Goal: Task Accomplishment & Management: Complete application form

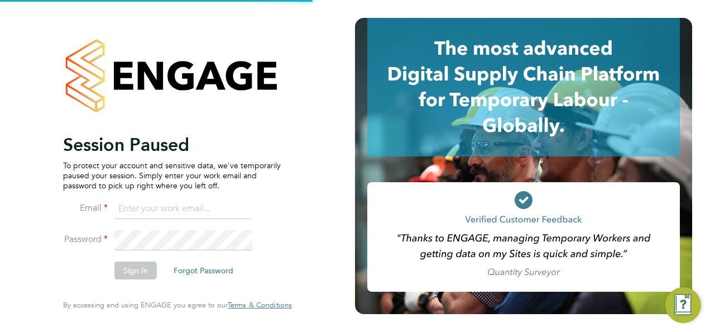
type input "hjones@skilledcareers.co.uk"
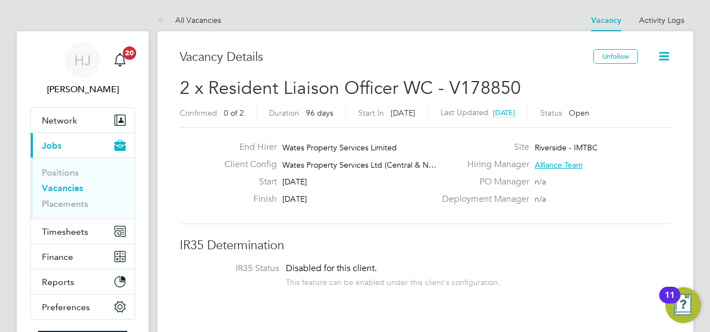
click at [384, 217] on div "End Hirer Wates Property Services Limited Client Config Wates Property Services…" at bounding box center [425, 175] width 491 height 97
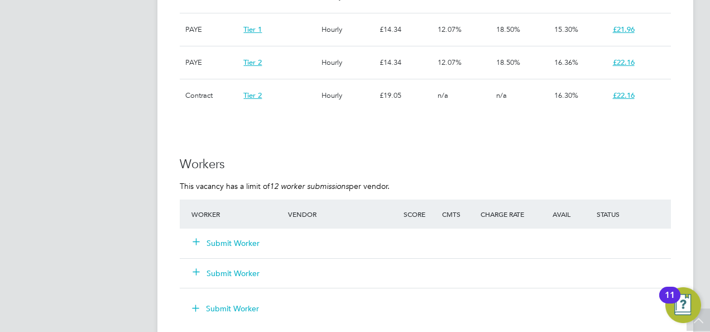
scroll to position [938, 0]
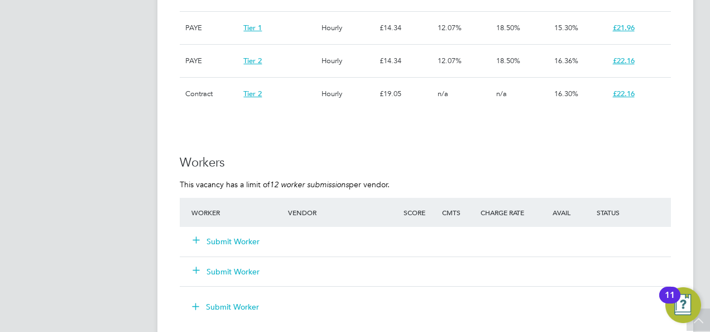
click at [241, 235] on div "Submit Worker" at bounding box center [247, 241] width 116 height 20
click at [245, 239] on button "Submit Worker" at bounding box center [226, 241] width 67 height 11
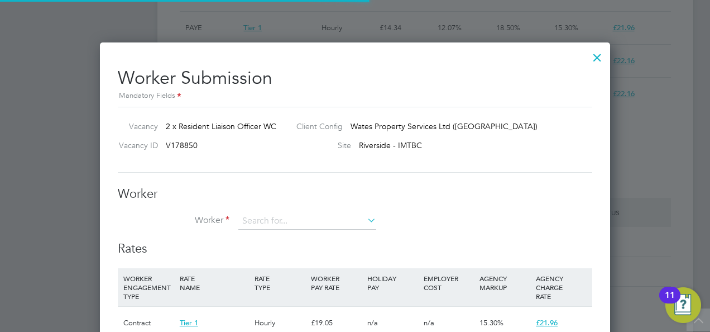
scroll to position [33, 75]
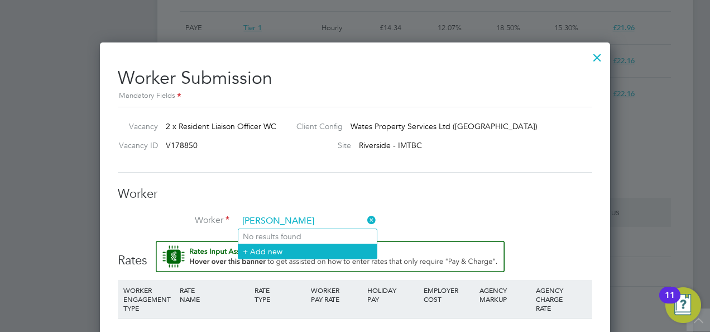
type input "Ashley Jewsbury"
click at [281, 250] on li "+ Add new" at bounding box center [307, 250] width 138 height 15
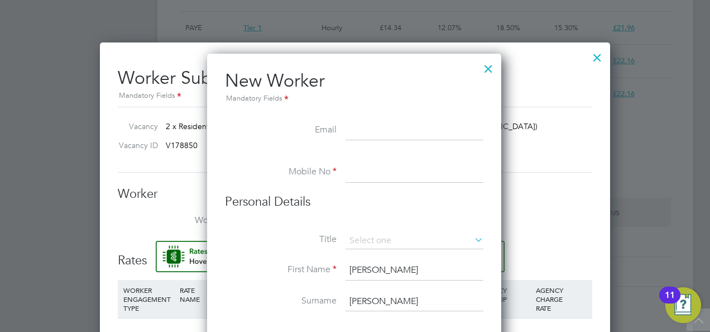
paste input "ashleyjewsbury@gmail.com"
type input "ashleyjewsbury@gmail.com"
paste input "07722608641"
type input "07722608641"
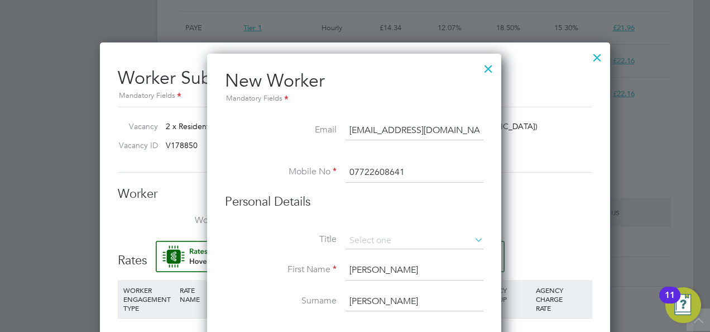
click at [371, 230] on li "Personal Details" at bounding box center [354, 213] width 259 height 39
click at [371, 233] on input at bounding box center [415, 240] width 138 height 17
click at [368, 287] on li "Miss" at bounding box center [415, 285] width 138 height 15
type input "Miss"
click at [276, 256] on li "Title Miss" at bounding box center [354, 246] width 259 height 28
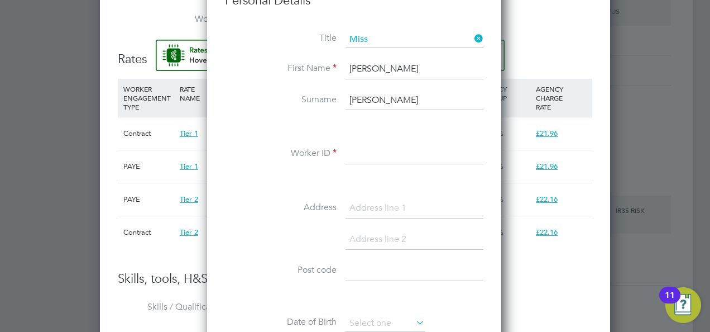
click at [379, 147] on input at bounding box center [415, 154] width 138 height 20
paste input "505396"
type input "505396"
click at [254, 198] on li "Address" at bounding box center [354, 213] width 259 height 31
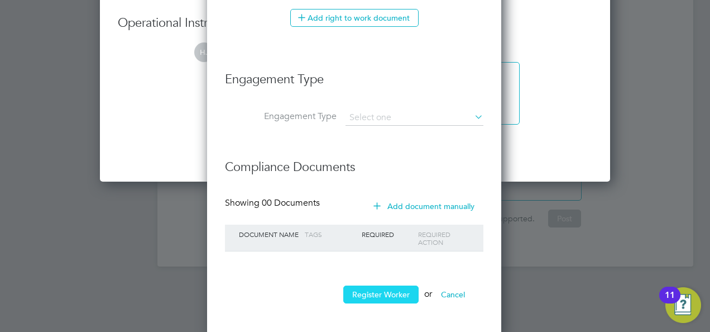
click at [367, 290] on button "Register Worker" at bounding box center [380, 294] width 75 height 18
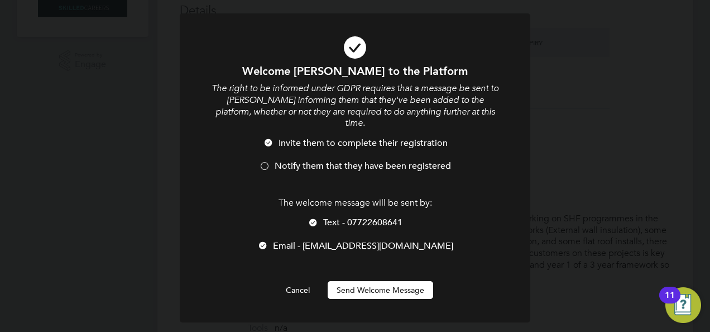
click at [312, 218] on div at bounding box center [313, 223] width 11 height 11
click at [375, 281] on button "Send Welcome Message" at bounding box center [381, 290] width 106 height 18
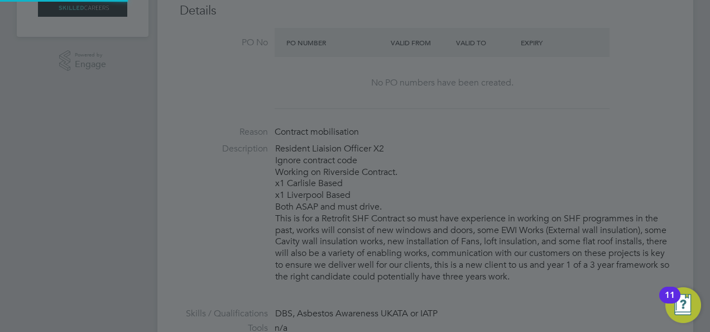
type input "Ashley Jewsbury (505396)"
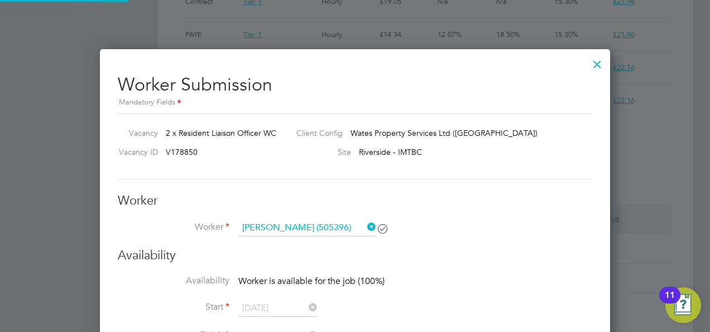
scroll to position [938, 0]
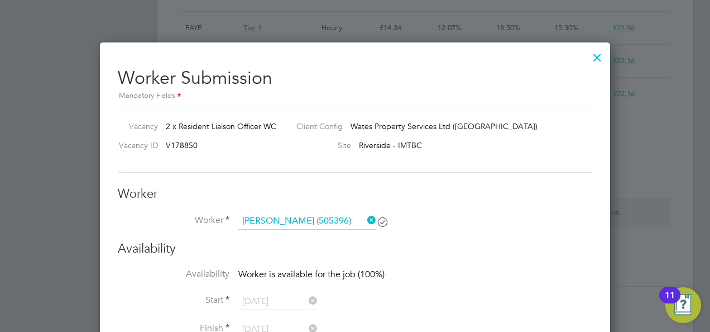
click at [480, 211] on div "Worker Worker Ashley Jewsbury (505396) Worker Engagement Type" at bounding box center [355, 213] width 475 height 55
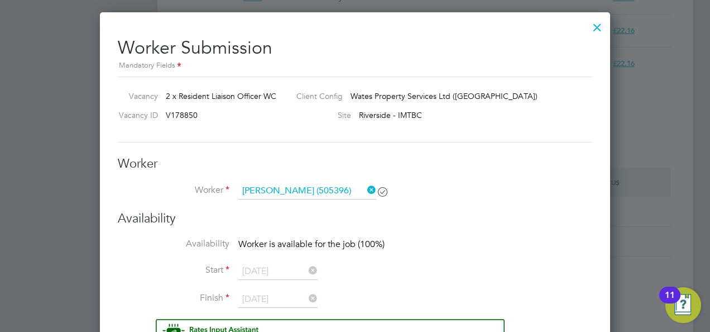
scroll to position [984, 0]
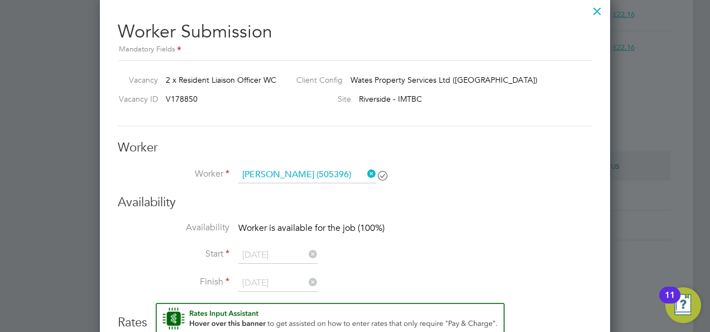
click at [599, 6] on div at bounding box center [597, 8] width 20 height 20
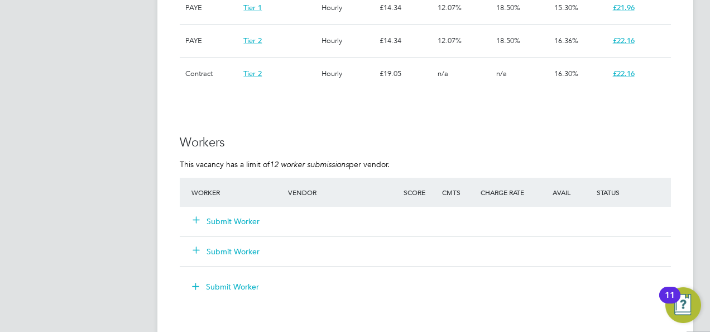
scroll to position [938, 0]
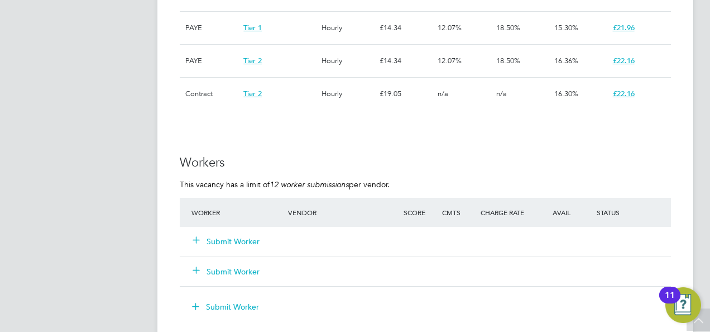
click at [218, 241] on button "Submit Worker" at bounding box center [226, 241] width 67 height 11
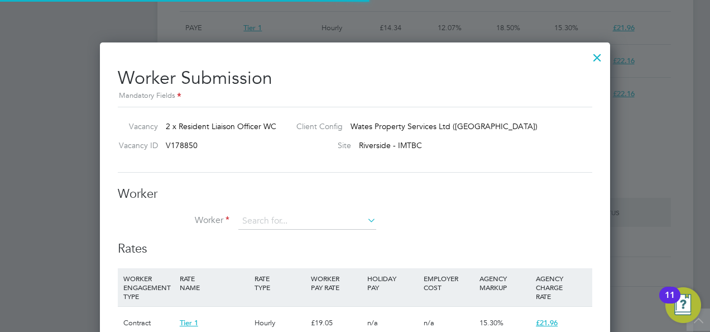
scroll to position [33, 75]
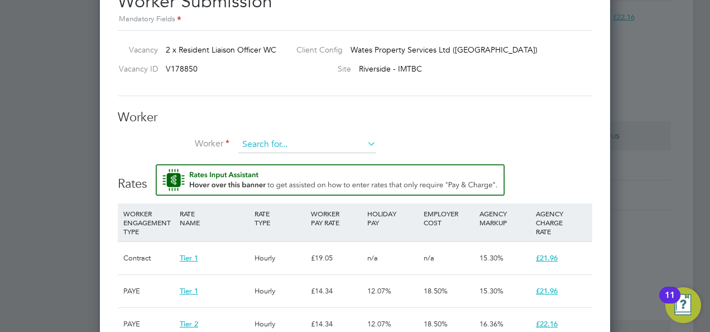
click at [353, 142] on input at bounding box center [307, 144] width 138 height 17
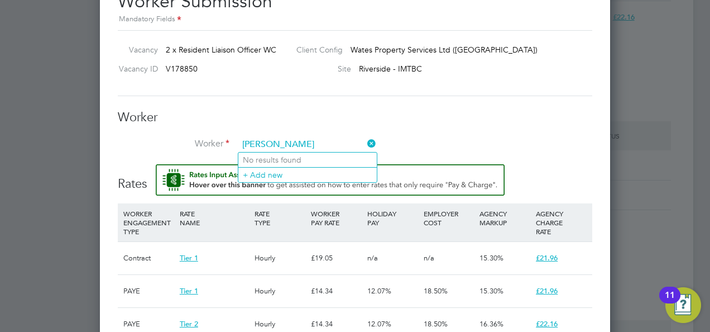
click at [246, 141] on input "ashley dewsbury" at bounding box center [307, 144] width 138 height 17
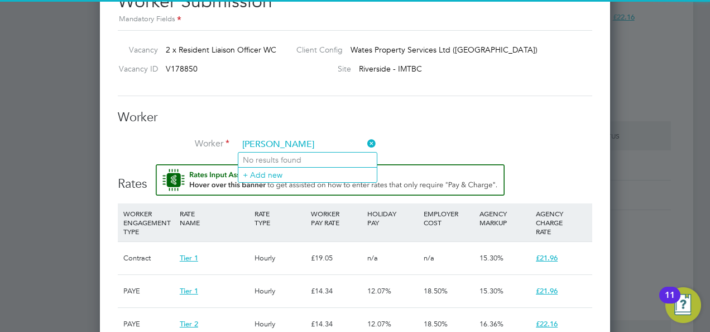
type input "Ashley dewsbury"
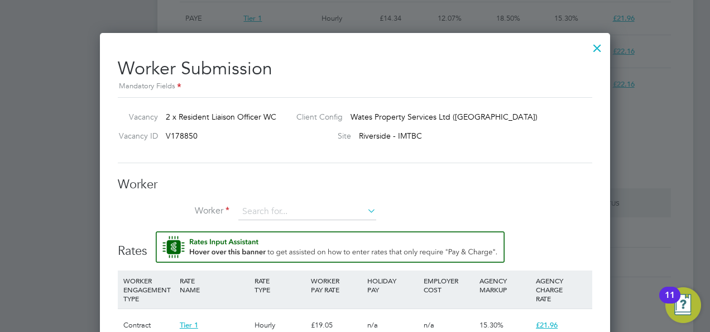
click at [594, 51] on div at bounding box center [597, 45] width 20 height 20
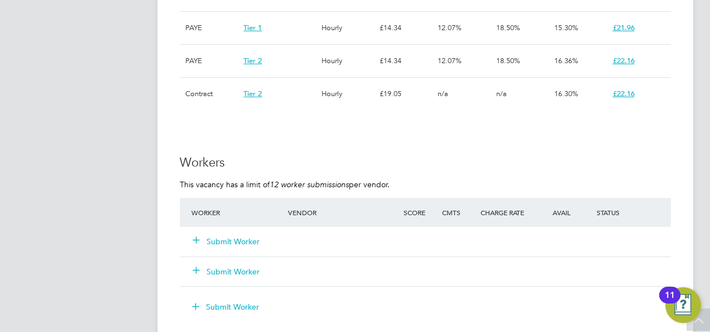
click at [231, 245] on button "Submit Worker" at bounding box center [226, 241] width 67 height 11
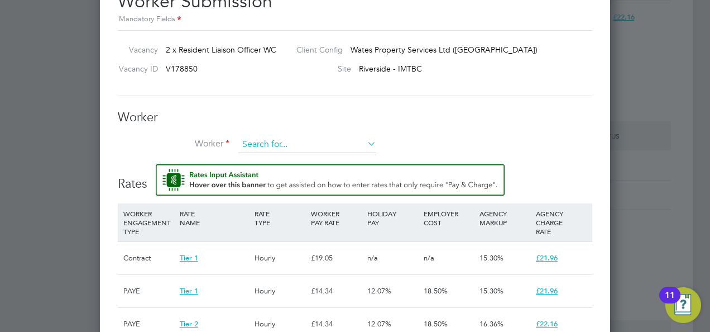
click at [273, 146] on input at bounding box center [307, 144] width 138 height 17
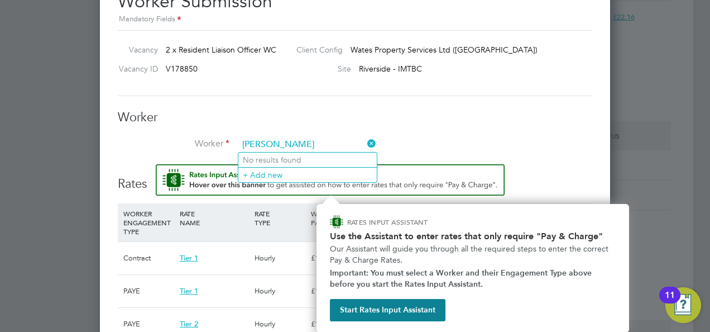
type input "Ashley Dewsbury"
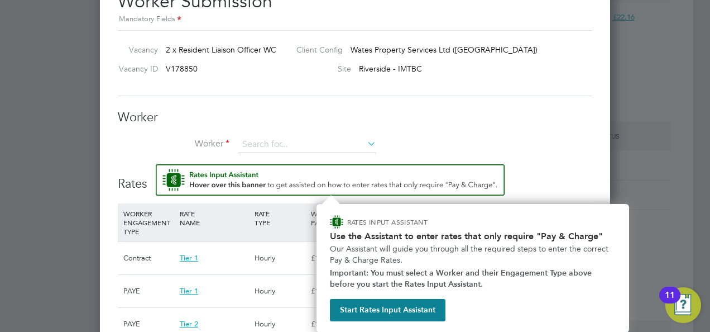
click at [166, 176] on img "Rate Assistant" at bounding box center [330, 179] width 349 height 31
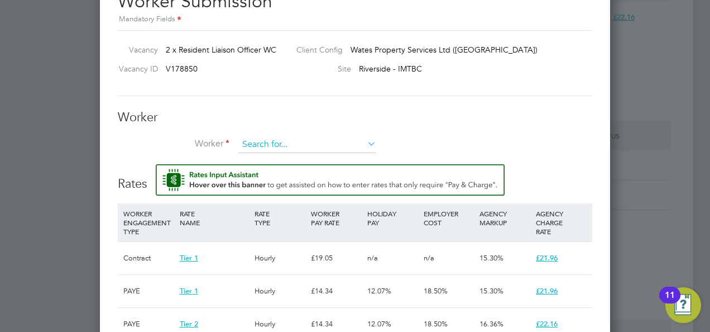
click at [264, 148] on input at bounding box center [307, 144] width 138 height 17
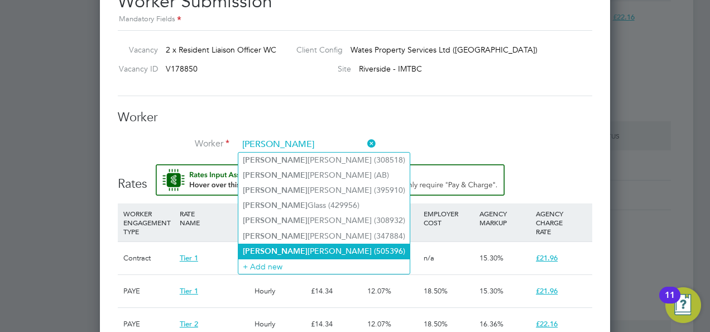
click at [305, 249] on li "Ashley Jewsbury (505396)" at bounding box center [323, 250] width 171 height 15
type input "Ashley Jewsbury (505396)"
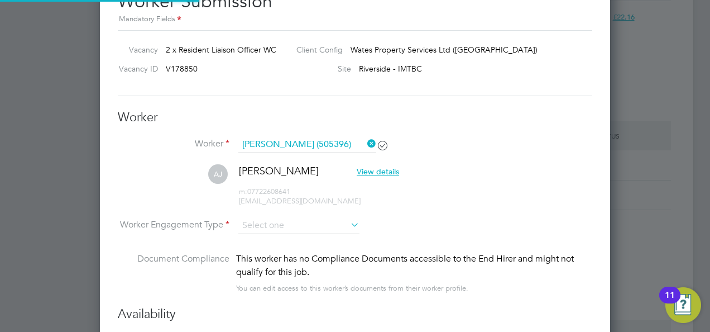
scroll to position [1064, 510]
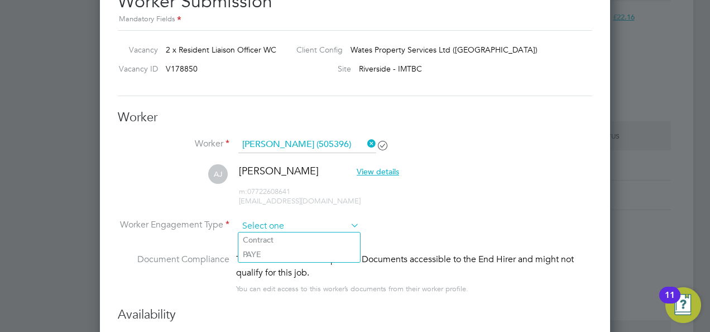
click at [336, 226] on input at bounding box center [298, 226] width 121 height 17
click at [305, 251] on li "PAYE" at bounding box center [299, 254] width 122 height 15
type input "PAYE"
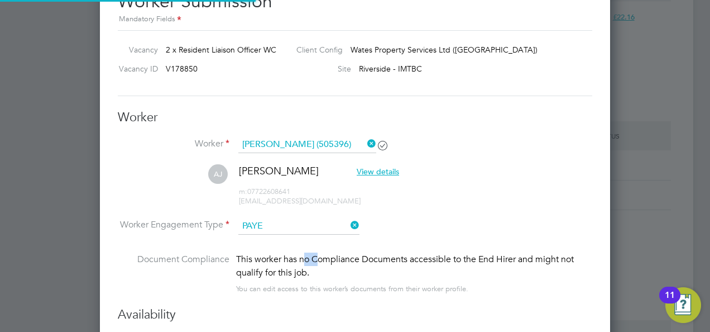
click at [305, 252] on div "This worker has no Compliance Documents accessible to the End Hirer and might n…" at bounding box center [414, 265] width 356 height 27
drag, startPoint x: 305, startPoint y: 251, endPoint x: 436, endPoint y: 200, distance: 140.9
click at [436, 200] on li "AJ Ashley Jewsbury View details m: 07722608641 ashleyjewsbury@gmail.com" at bounding box center [355, 190] width 475 height 53
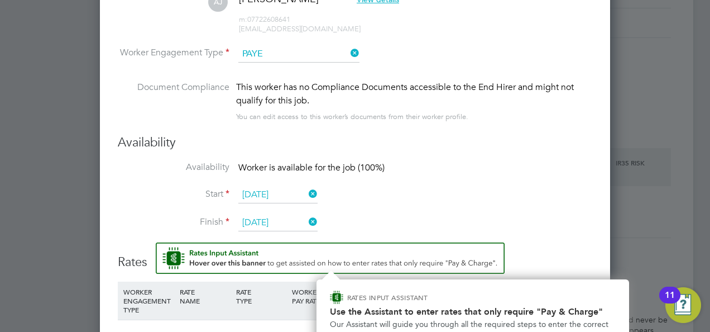
scroll to position [1183, 0]
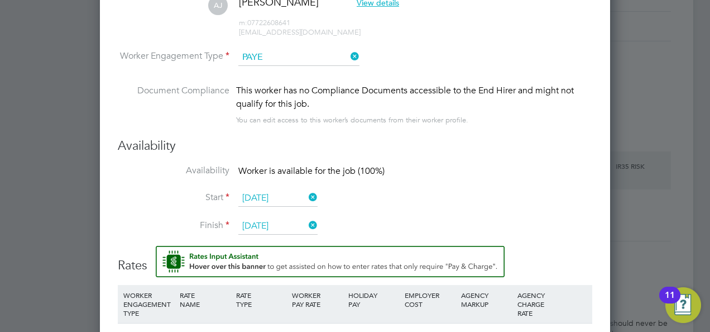
click at [510, 107] on div "This worker has no Compliance Documents accessible to the End Hirer and might n…" at bounding box center [414, 97] width 356 height 27
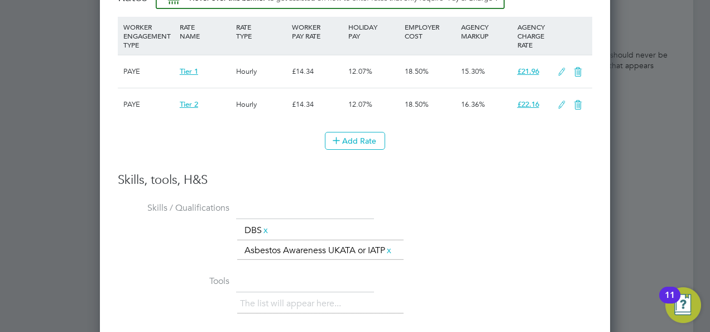
click at [518, 94] on div "WORKER ENGAGEMENT TYPE RATE NAME RATE TYPE WORKER PAY RATE HOLIDAY PAY EMPLOYER…" at bounding box center [355, 69] width 475 height 104
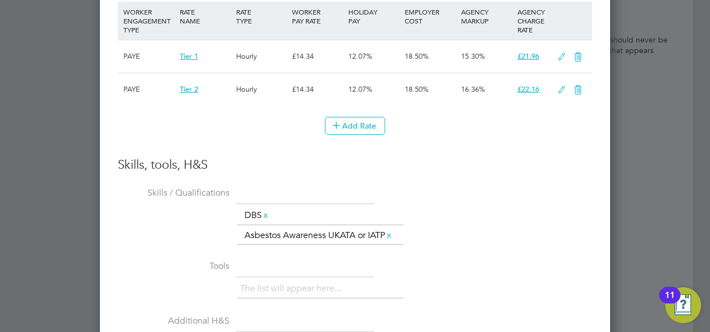
scroll to position [1474, 0]
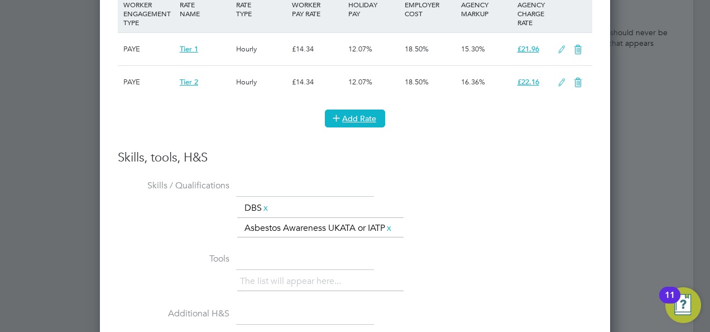
click at [341, 116] on icon at bounding box center [336, 117] width 8 height 8
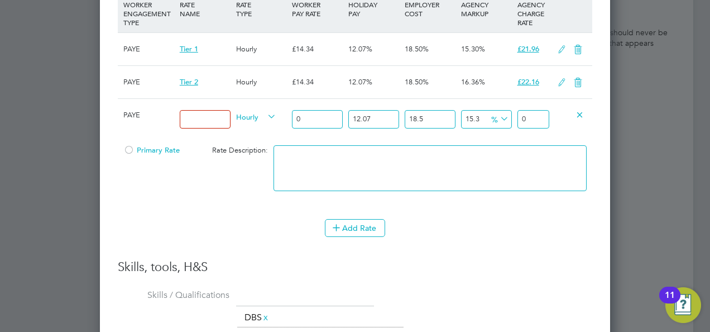
click at [218, 117] on input at bounding box center [205, 119] width 51 height 18
type input "tier1"
click at [300, 112] on input "0" at bounding box center [317, 119] width 51 height 18
drag, startPoint x: 328, startPoint y: 110, endPoint x: 138, endPoint y: 42, distance: 202.0
click at [138, 42] on div "WORKER ENGAGEMENT TYPE RATE NAME RATE TYPE WORKER PAY RATE HOLIDAY PAY EMPLOYER…" at bounding box center [355, 100] width 475 height 213
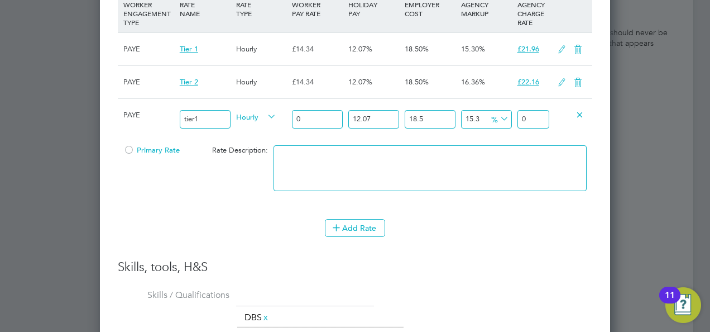
type input "1"
type input "1.5312180135"
type input "19"
type input "29.0931422565"
type input "19.05"
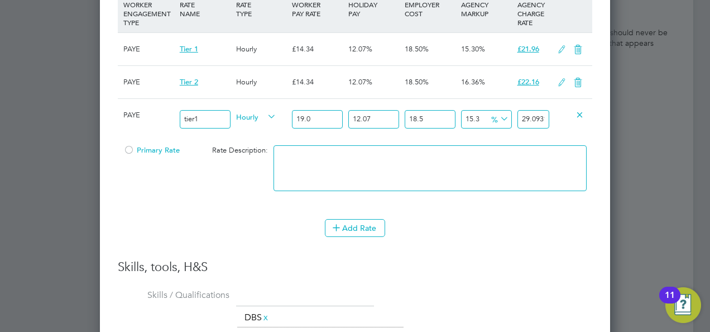
type input "29.169703157175"
type input "19.05"
click at [525, 113] on input "29.169703157175" at bounding box center [534, 119] width 32 height 18
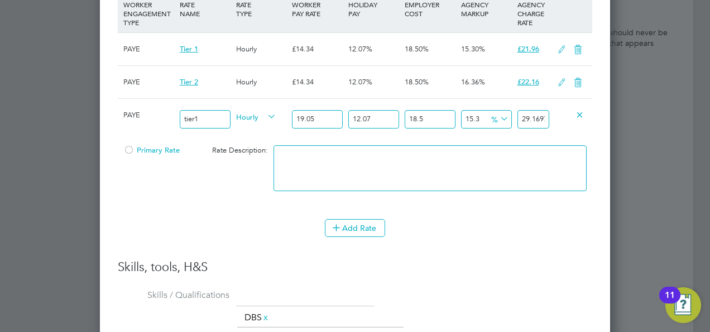
type input "-92.0945373095688"
type input "2"
type input "-16.99264175047245"
type input "21"
type input "-13.435183539778414"
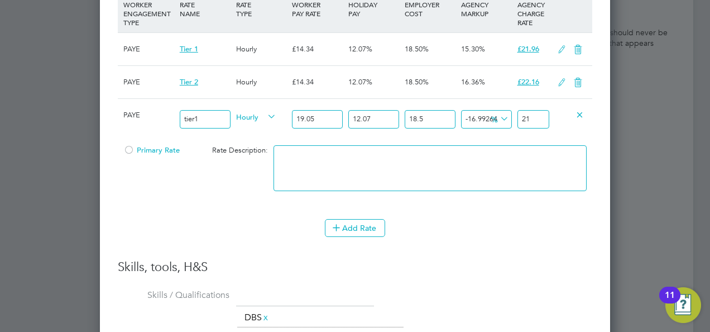
type input "21.9"
type input "-13.198019659065478"
type input "21.96"
click at [529, 221] on div "Add Rate" at bounding box center [355, 228] width 475 height 18
click at [151, 145] on span "Primary Rate" at bounding box center [151, 149] width 56 height 9
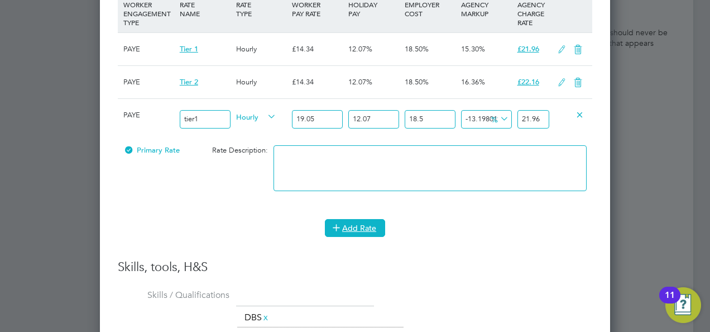
click at [365, 219] on button "Add Rate" at bounding box center [355, 228] width 60 height 18
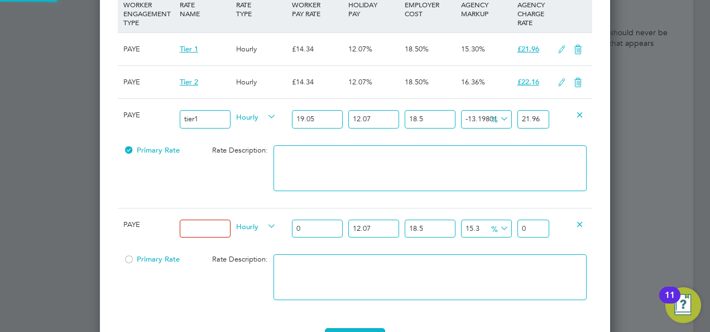
scroll to position [1243, 510]
click at [576, 219] on icon at bounding box center [580, 223] width 8 height 8
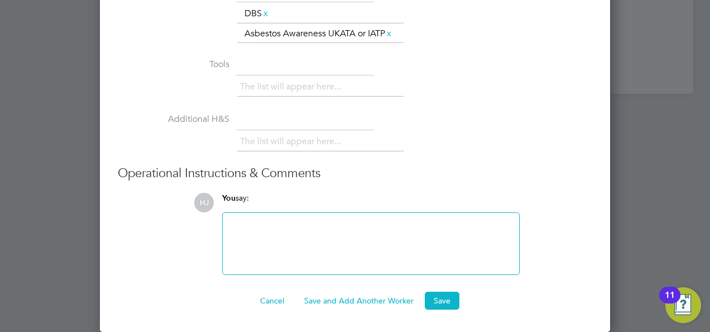
scroll to position [1784, 0]
click at [451, 299] on button "Save" at bounding box center [442, 300] width 35 height 18
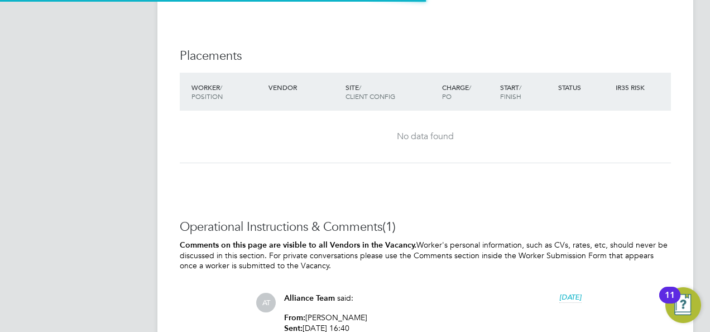
scroll to position [6, 6]
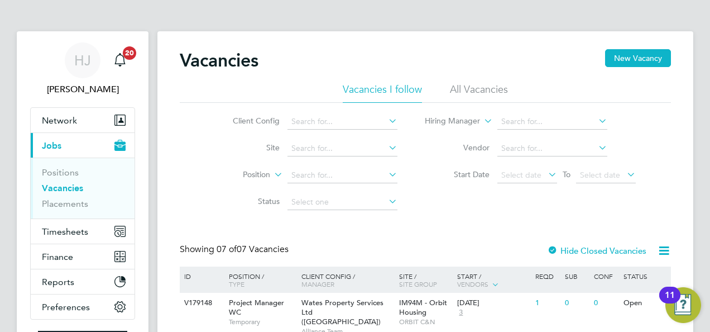
click at [183, 211] on div "Client Config Site Position Status Hiring Manager Vendor Start Date Select date…" at bounding box center [425, 159] width 491 height 113
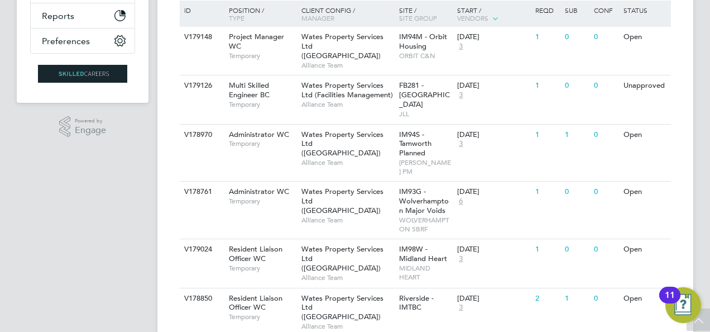
scroll to position [268, 0]
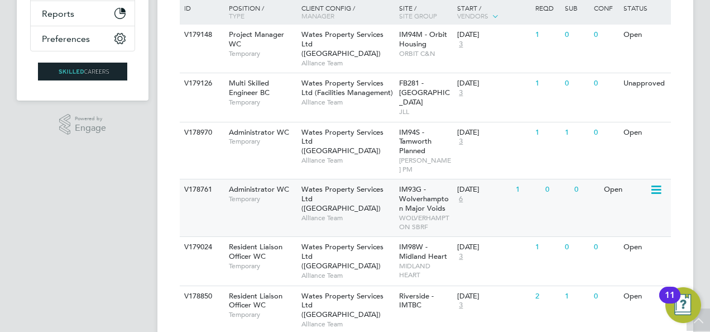
click at [620, 179] on div "Open" at bounding box center [625, 189] width 49 height 21
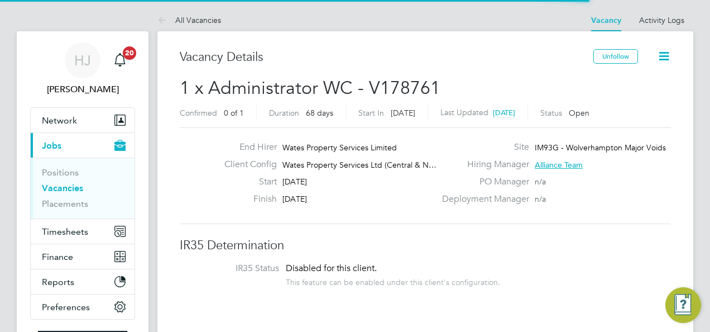
click at [336, 212] on div "End Hirer Wates Property Services Limited Client Config Wates Property Services…" at bounding box center [425, 175] width 491 height 97
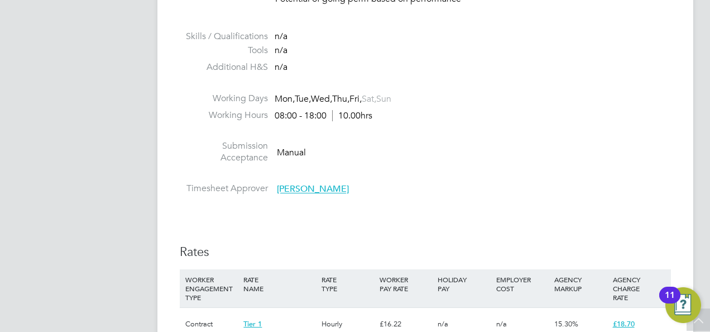
scroll to position [558, 0]
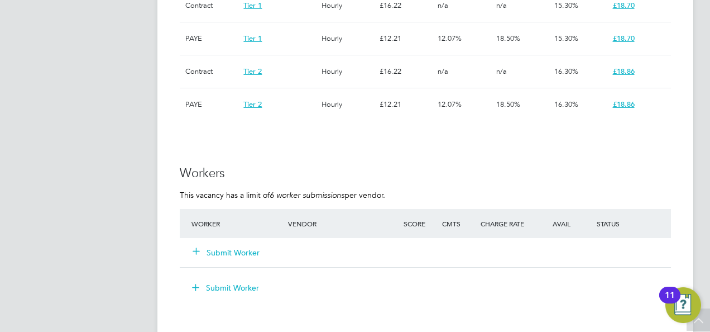
scroll to position [893, 0]
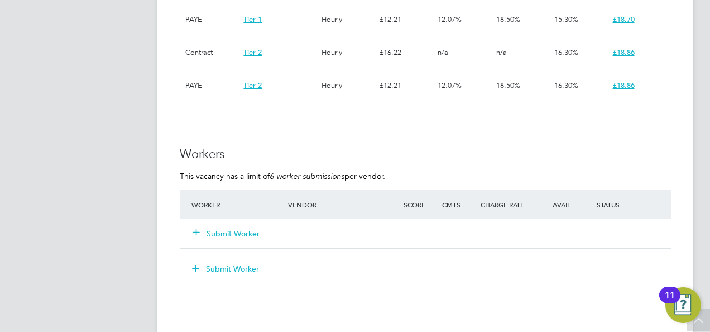
click at [226, 231] on button "Submit Worker" at bounding box center [226, 233] width 67 height 11
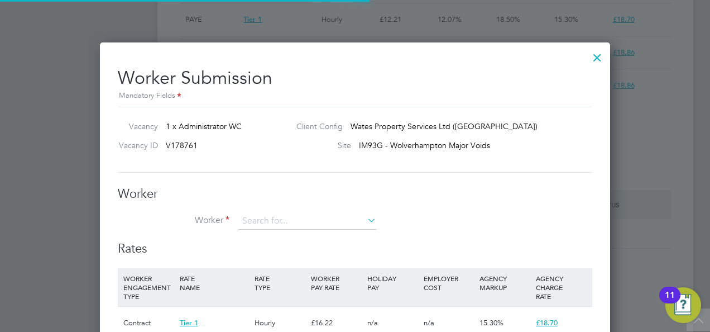
scroll to position [33, 75]
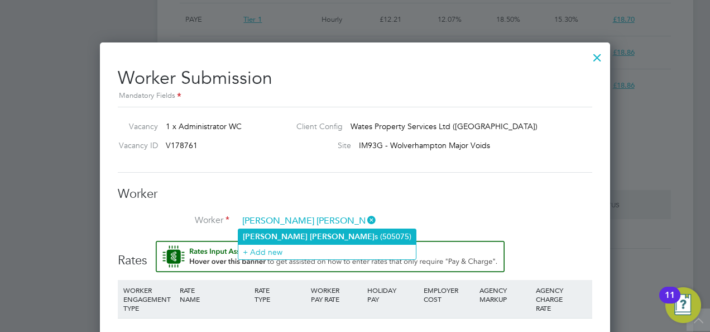
click at [310, 233] on b "[PERSON_NAME]" at bounding box center [342, 236] width 65 height 9
type input "[PERSON_NAME] (505075)"
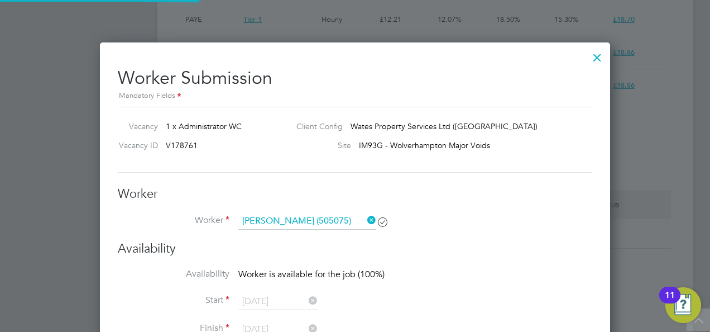
click at [429, 193] on h3 "Worker" at bounding box center [355, 194] width 475 height 16
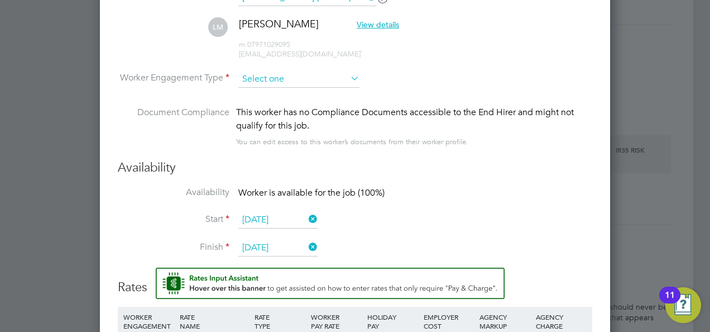
click at [294, 79] on input at bounding box center [298, 79] width 121 height 17
click at [283, 104] on li "PAYE" at bounding box center [299, 107] width 122 height 15
type input "PAYE"
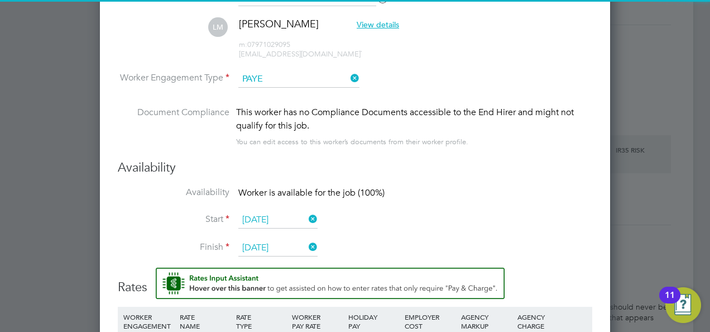
click at [522, 145] on div "This worker has no Compliance Documents accessible to the End Hirer and might n…" at bounding box center [414, 127] width 356 height 43
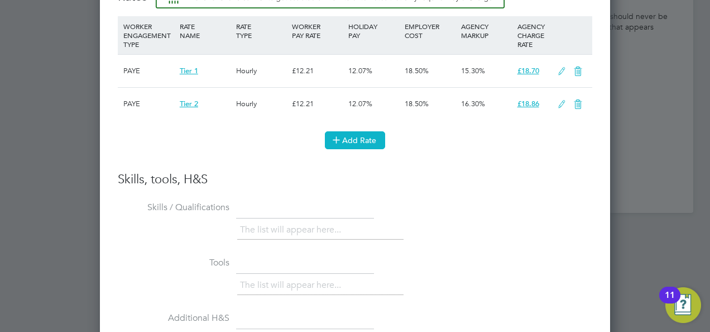
click at [348, 131] on button "Add Rate" at bounding box center [355, 140] width 60 height 18
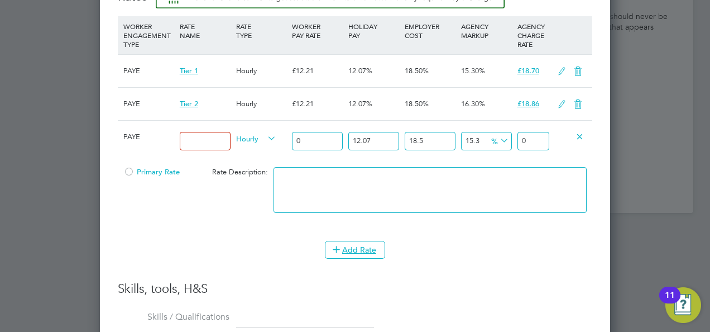
click at [214, 132] on input at bounding box center [205, 141] width 51 height 18
type input "Tier 1"
click at [321, 136] on input "0" at bounding box center [317, 141] width 51 height 18
type input "1"
type input "1.5312180135"
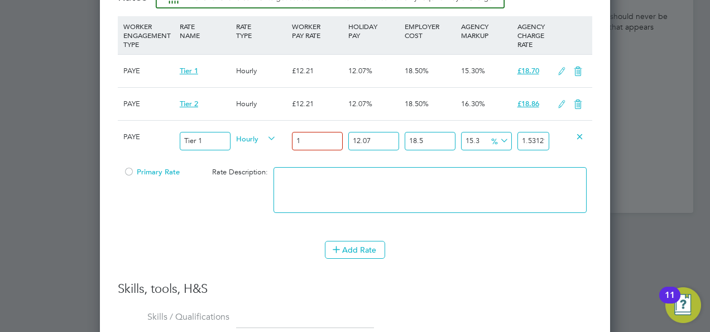
type input "13"
type input "19.9058341755"
click at [437, 140] on input "18.5" at bounding box center [430, 141] width 51 height 18
click at [472, 241] on div "Add Rate" at bounding box center [355, 250] width 475 height 18
click at [314, 136] on input "13.00" at bounding box center [317, 141] width 51 height 18
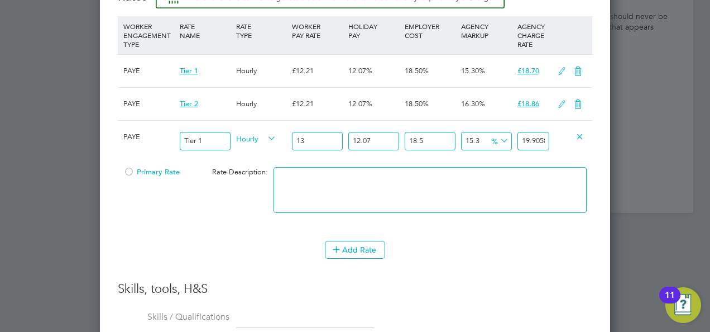
type input "1"
type input "1.5312180135"
type input "12"
type input "18.374616162"
type input "12.2"
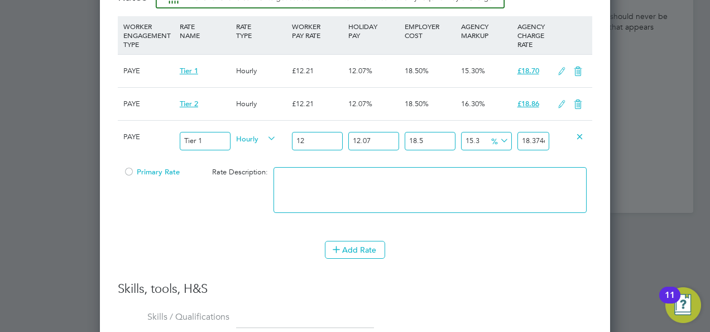
type input "18.6808597647"
type input "12.21"
type input "18.696171944835"
click at [409, 181] on textarea at bounding box center [430, 190] width 313 height 46
click at [310, 133] on input "12.21" at bounding box center [317, 141] width 51 height 18
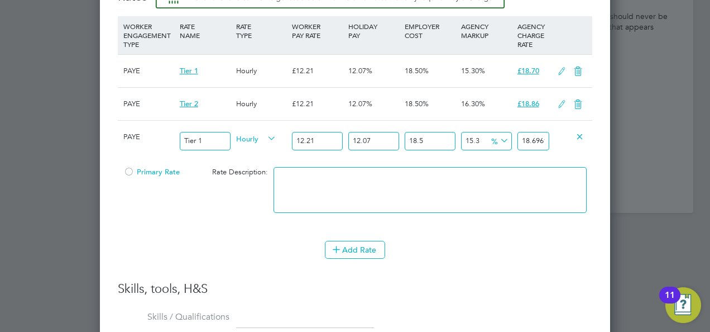
type input "12.2"
type input "18.6808597647"
type input "12"
type input "18.374616162"
type input "1"
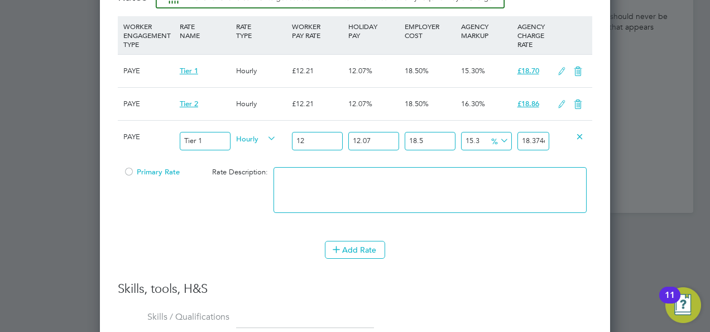
type input "1.5312180135"
type input "13"
type input "19.9058341755"
type input "13"
click at [492, 259] on li "Add Rate" at bounding box center [355, 255] width 475 height 29
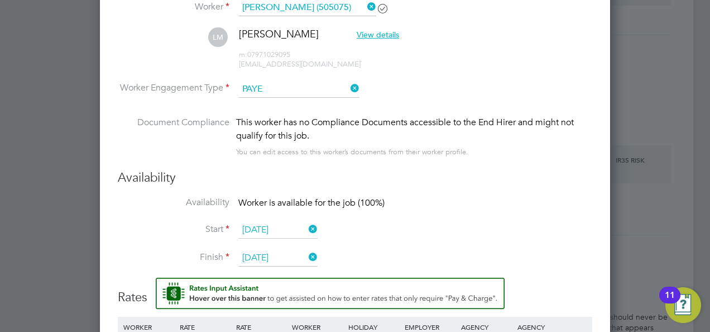
click at [486, 250] on li "Finish [DATE]" at bounding box center [355, 264] width 475 height 28
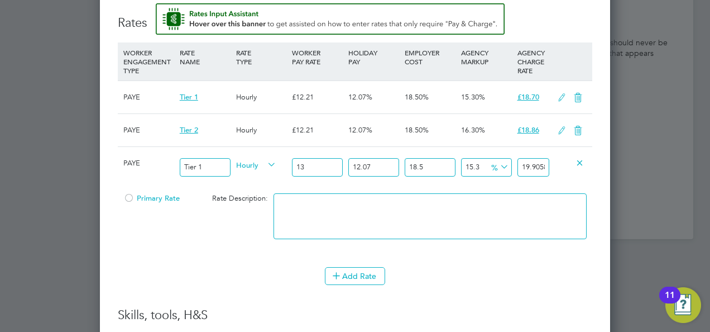
click at [133, 197] on div at bounding box center [128, 201] width 11 height 8
click at [481, 276] on div "Add Rate" at bounding box center [355, 276] width 475 height 18
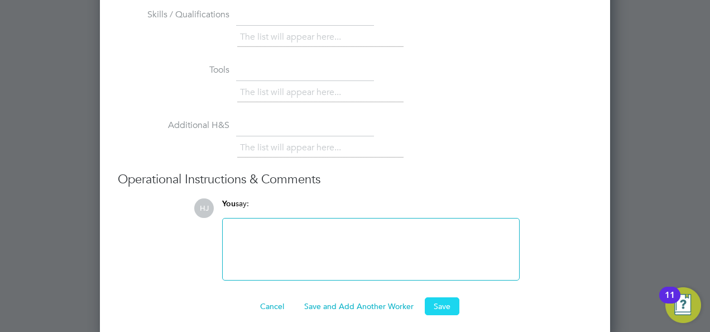
click at [443, 306] on button "Save" at bounding box center [442, 306] width 35 height 18
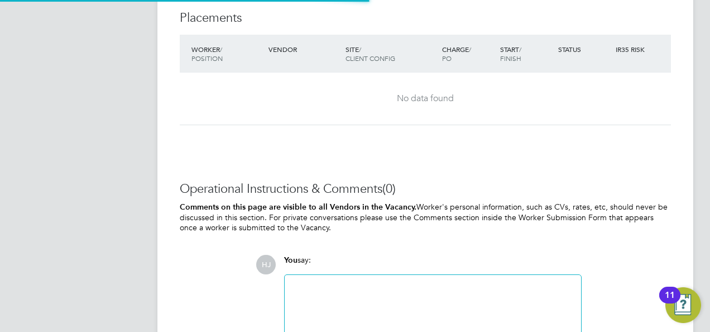
scroll to position [6, 6]
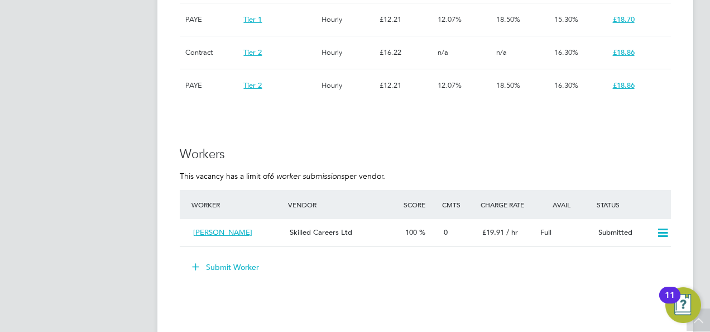
click at [443, 306] on div "IR35 Determination IR35 Status Disabled for this client. This feature can be en…" at bounding box center [425, 23] width 491 height 1358
